Goal: Entertainment & Leisure: Consume media (video, audio)

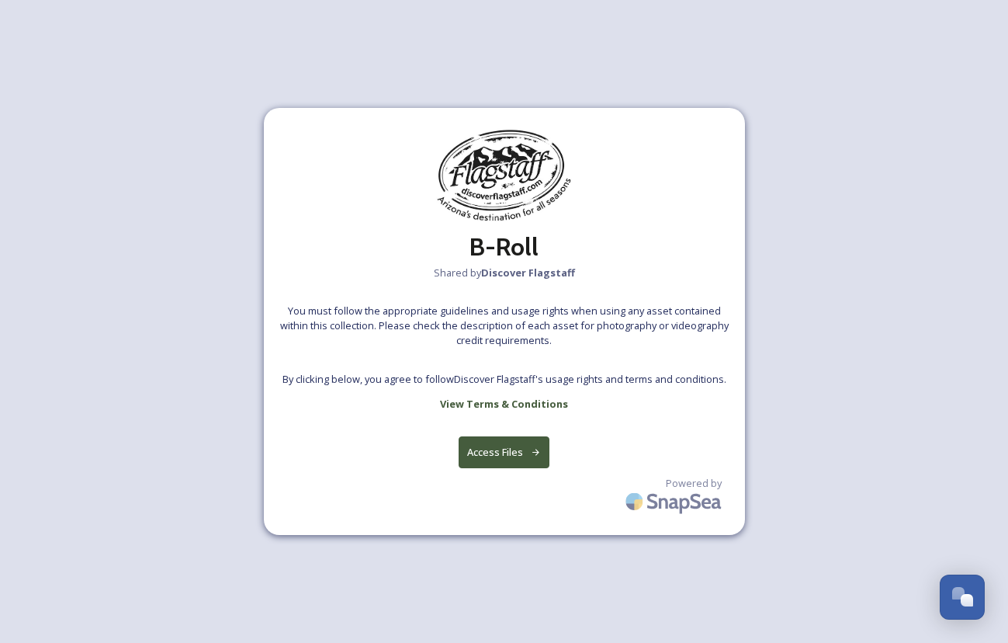
click at [501, 453] on button "Access Files" at bounding box center [504, 452] width 91 height 32
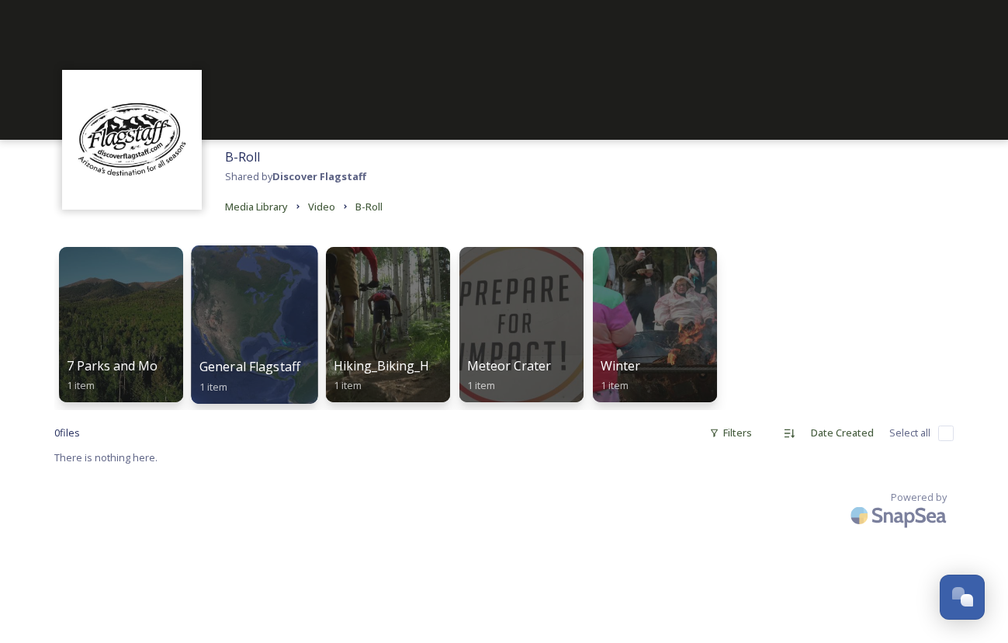
click at [303, 330] on div at bounding box center [254, 324] width 127 height 158
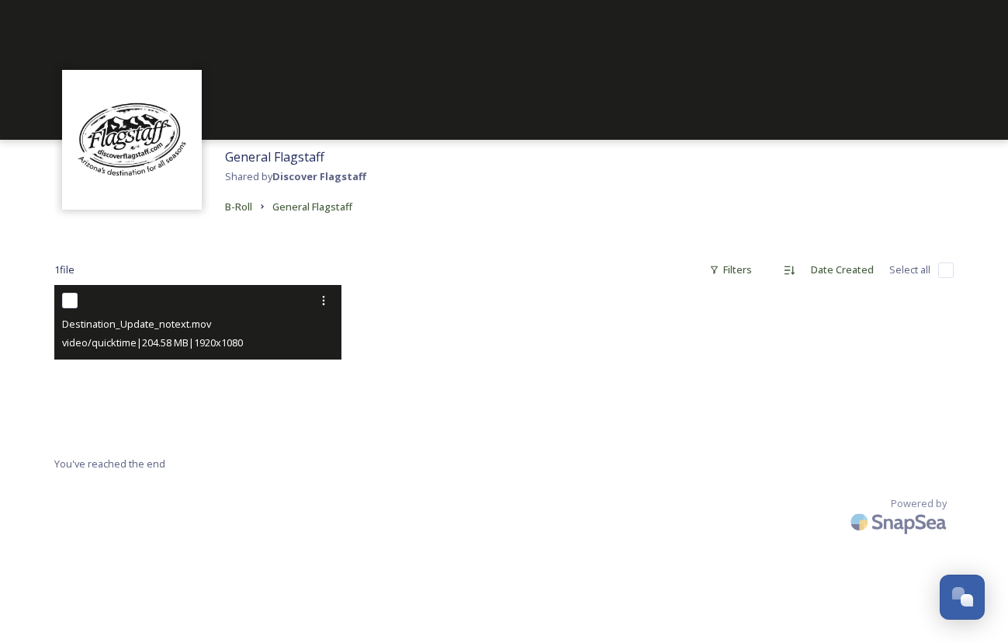
click at [198, 377] on video "Destination_Update_notext.mov" at bounding box center [197, 365] width 287 height 161
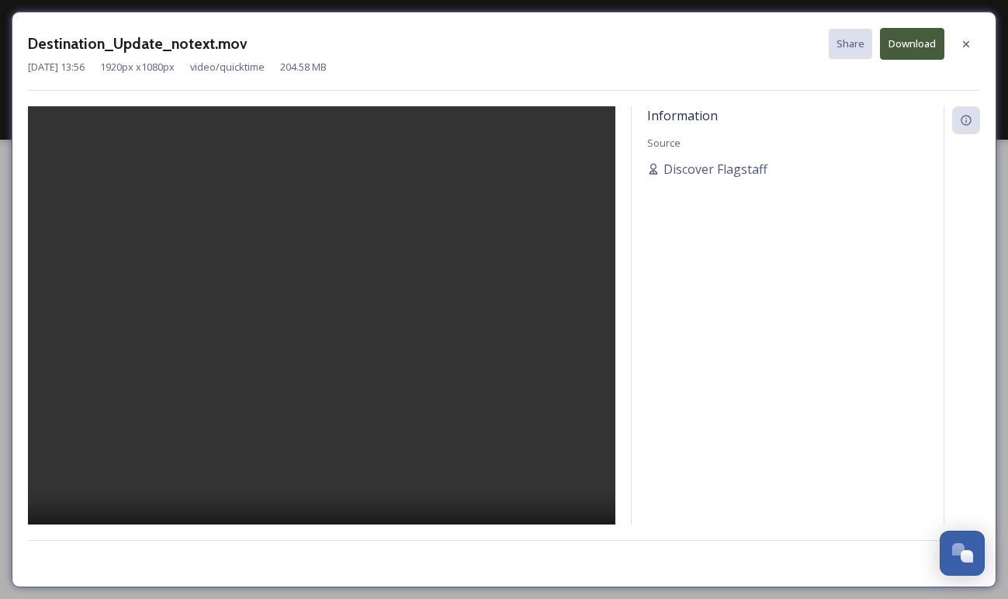
click at [289, 217] on video at bounding box center [322, 337] width 588 height 462
click at [409, 297] on video at bounding box center [322, 337] width 588 height 462
click at [366, 338] on video at bounding box center [322, 337] width 588 height 462
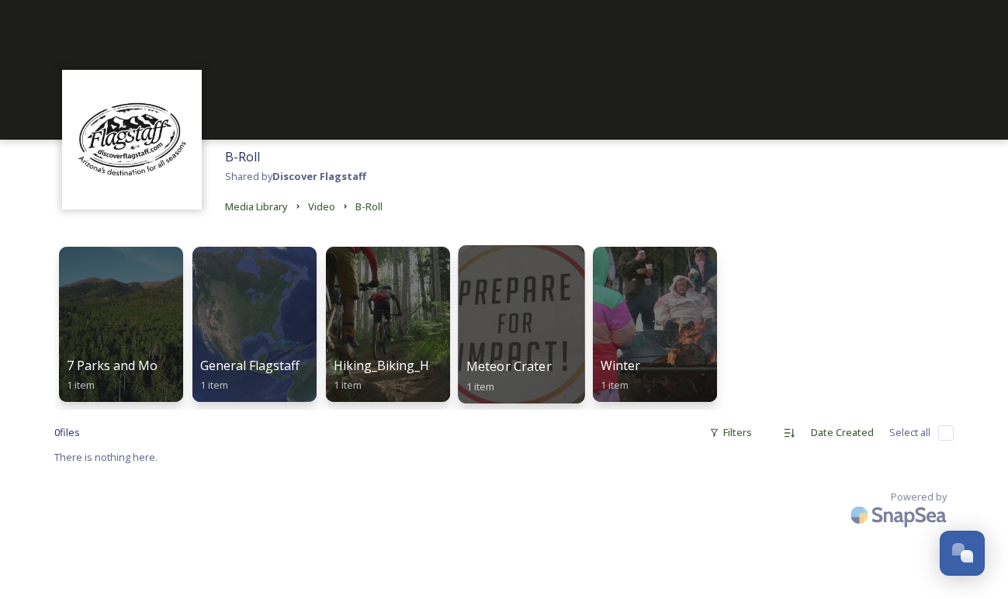
click at [542, 338] on div at bounding box center [521, 324] width 127 height 158
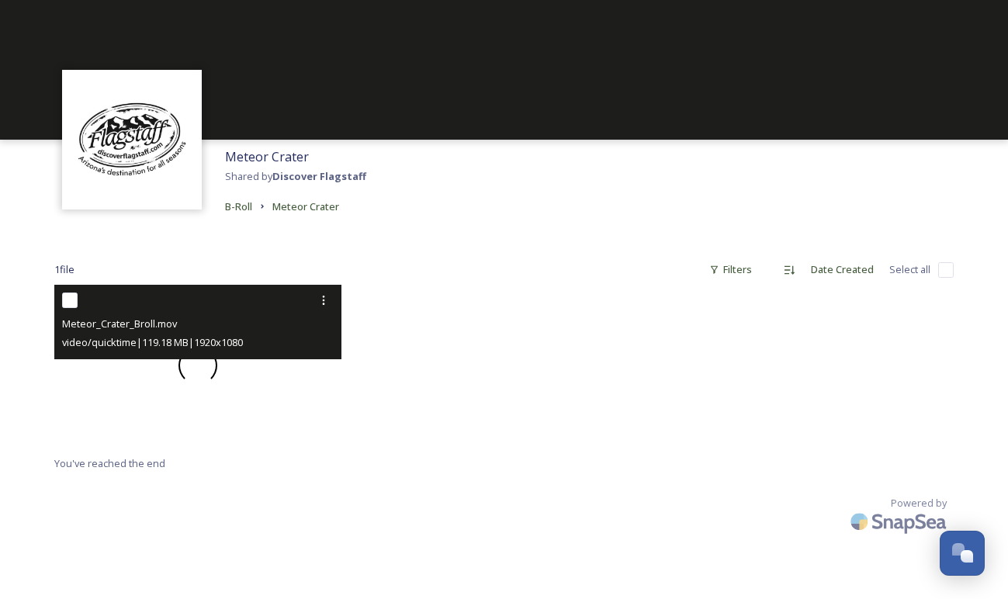
click at [203, 380] on span at bounding box center [198, 365] width 39 height 39
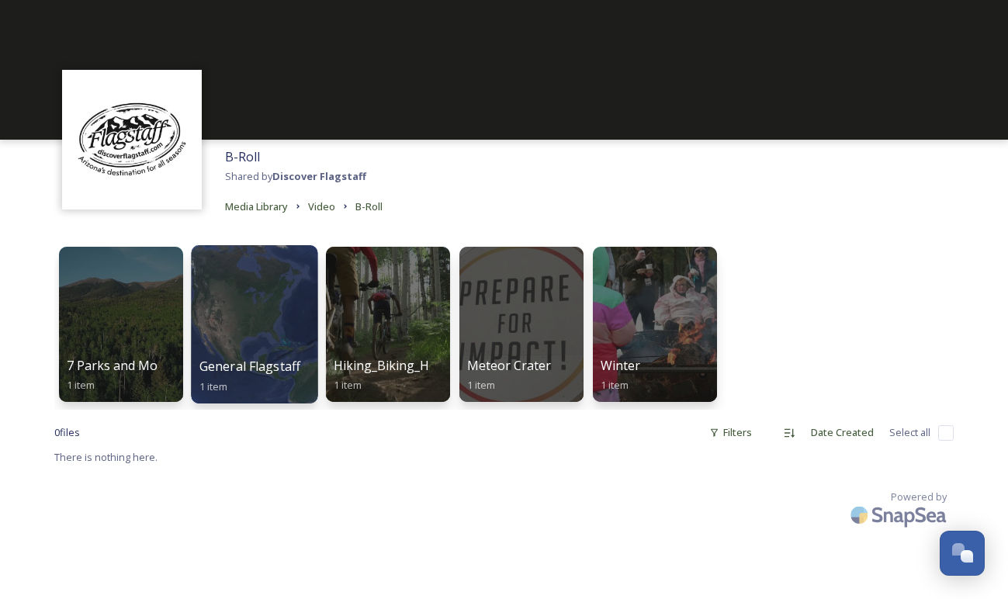
click at [254, 347] on div at bounding box center [254, 324] width 127 height 158
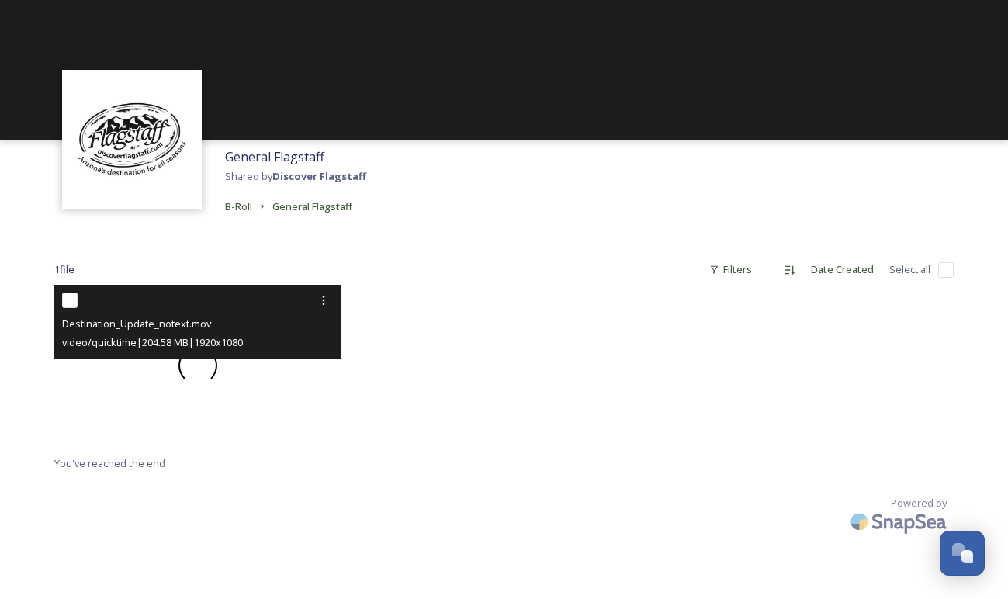
click at [255, 381] on div at bounding box center [197, 365] width 287 height 161
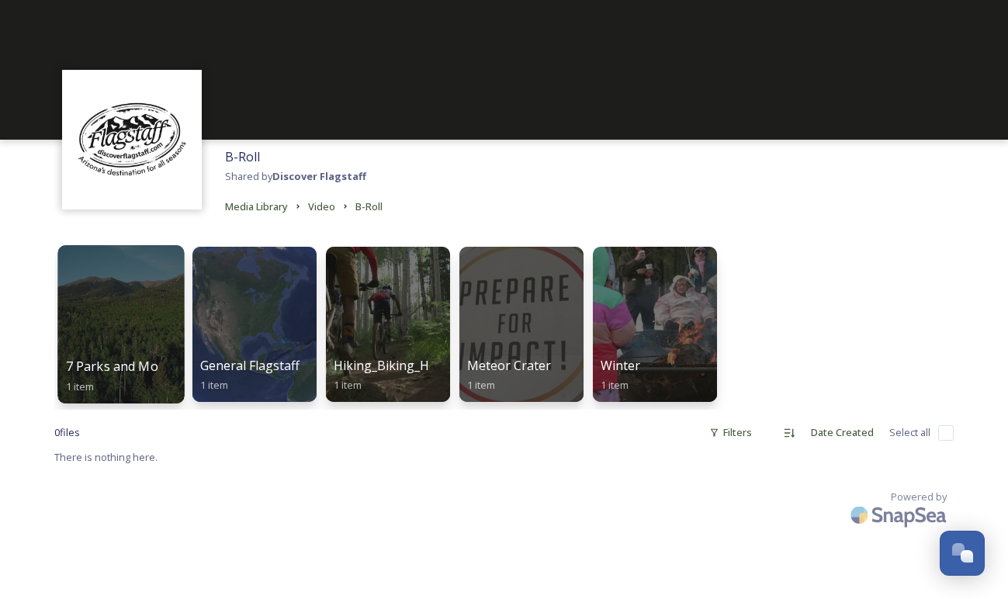
click at [140, 355] on div at bounding box center [120, 324] width 127 height 158
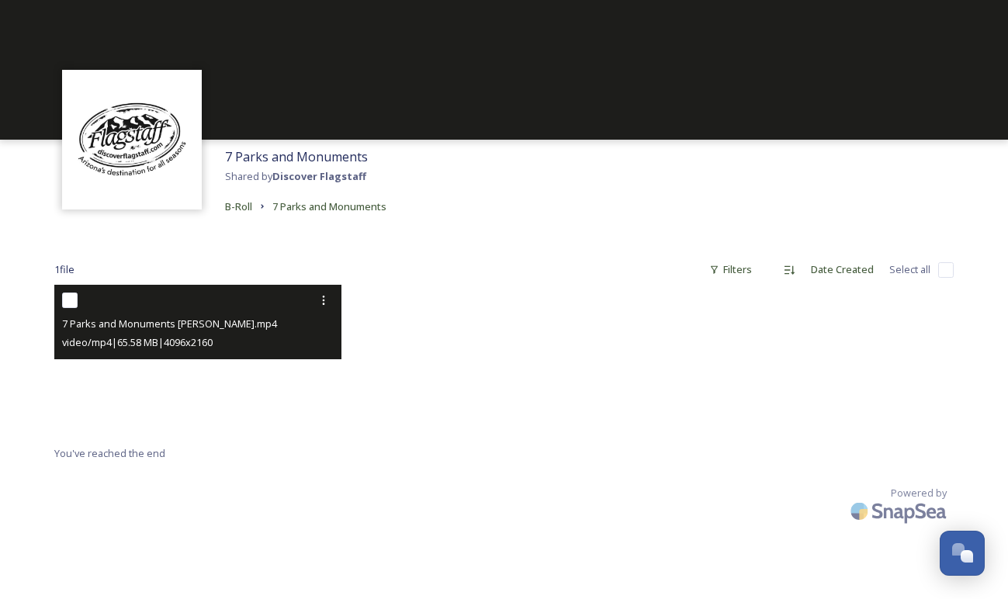
click at [208, 374] on video "7 Parks and Monuments Broll.mp4" at bounding box center [197, 360] width 287 height 151
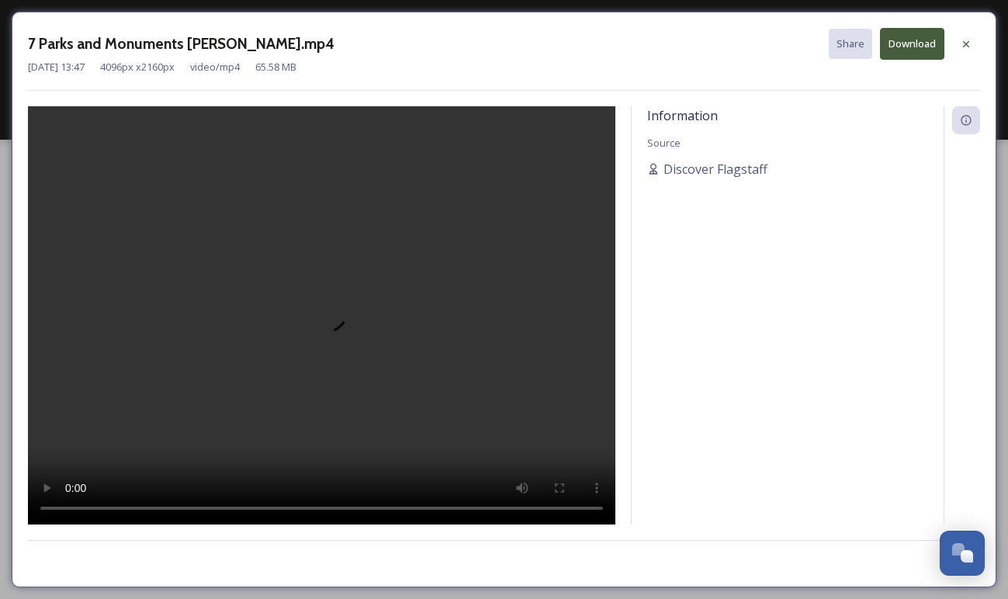
click at [270, 508] on video at bounding box center [322, 315] width 588 height 419
